Goal: Find specific page/section: Find specific page/section

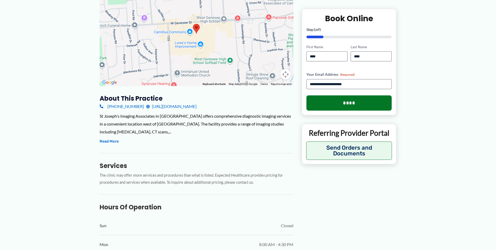
scroll to position [105, 0]
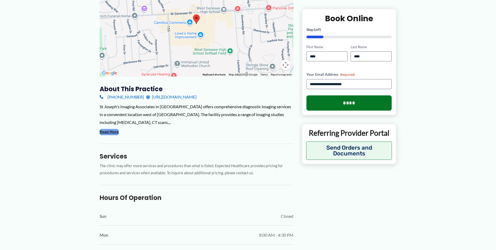
click at [110, 132] on button "Read More" at bounding box center [109, 132] width 19 height 6
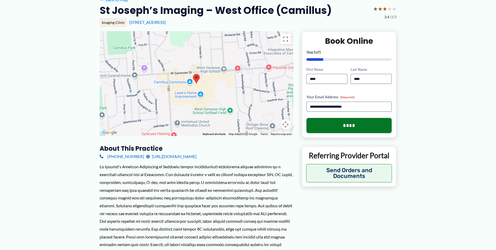
scroll to position [39, 0]
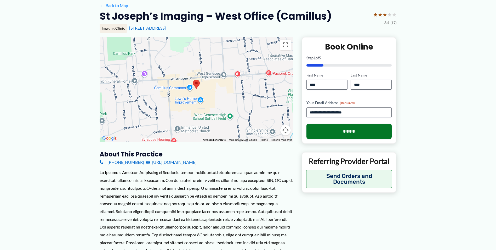
click at [196, 86] on img at bounding box center [196, 85] width 7 height 10
click at [214, 88] on div at bounding box center [197, 89] width 194 height 105
click at [216, 84] on div at bounding box center [197, 89] width 194 height 105
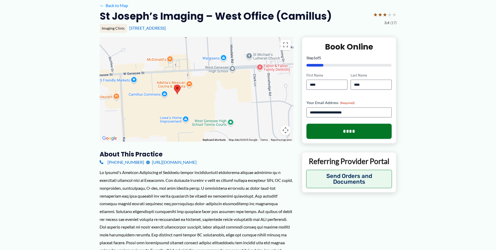
click at [208, 98] on div at bounding box center [197, 89] width 194 height 105
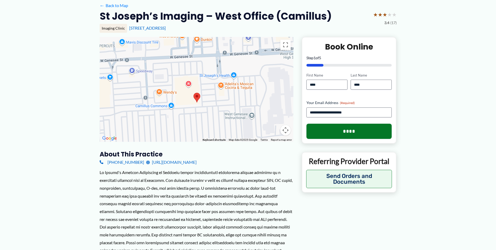
drag, startPoint x: 152, startPoint y: 99, endPoint x: 204, endPoint y: 111, distance: 52.7
click at [204, 111] on div at bounding box center [197, 89] width 194 height 105
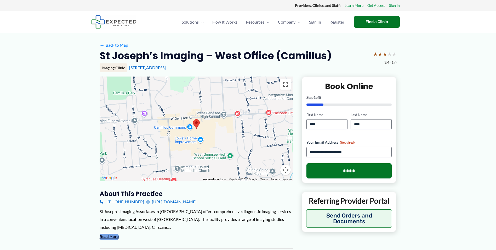
click at [110, 236] on button "Read More" at bounding box center [109, 236] width 19 height 6
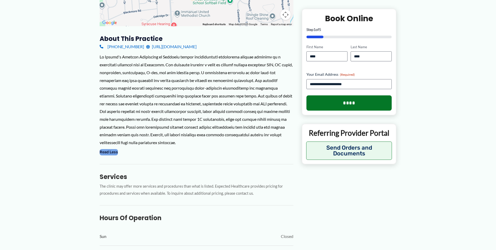
scroll to position [157, 0]
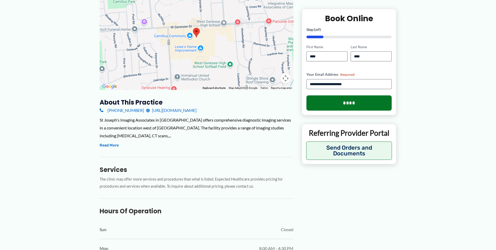
scroll to position [26, 0]
